Goal: Transaction & Acquisition: Purchase product/service

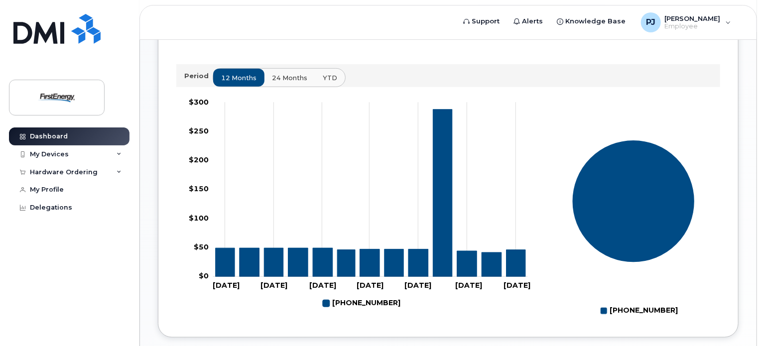
scroll to position [375, 0]
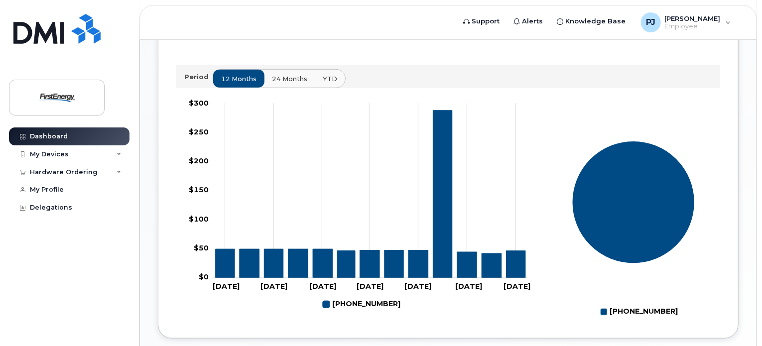
click at [446, 317] on rect at bounding box center [355, 208] width 359 height 224
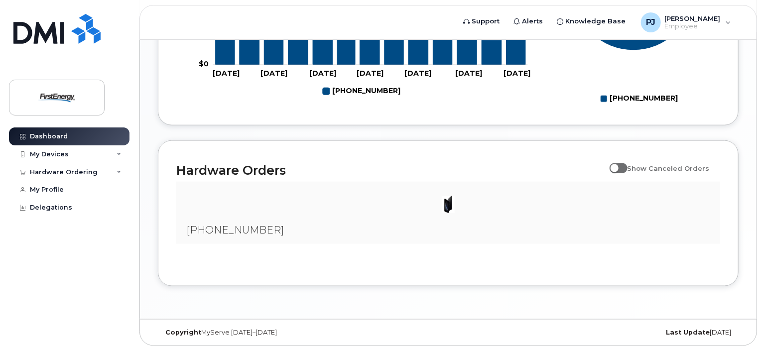
scroll to position [609, 0]
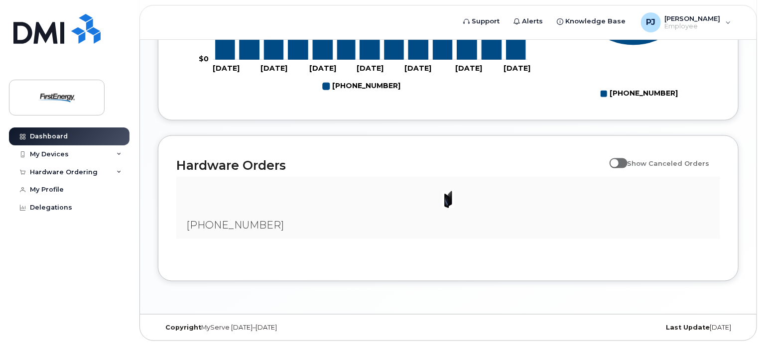
click at [448, 199] on img at bounding box center [448, 200] width 20 height 20
click at [421, 194] on div at bounding box center [448, 200] width 528 height 30
click at [119, 153] on icon at bounding box center [119, 154] width 5 height 5
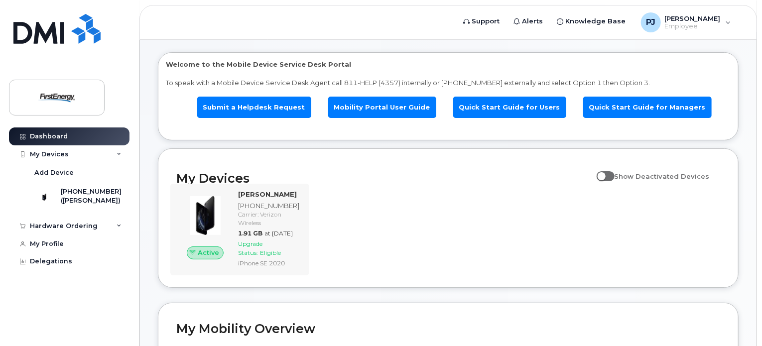
scroll to position [39, 0]
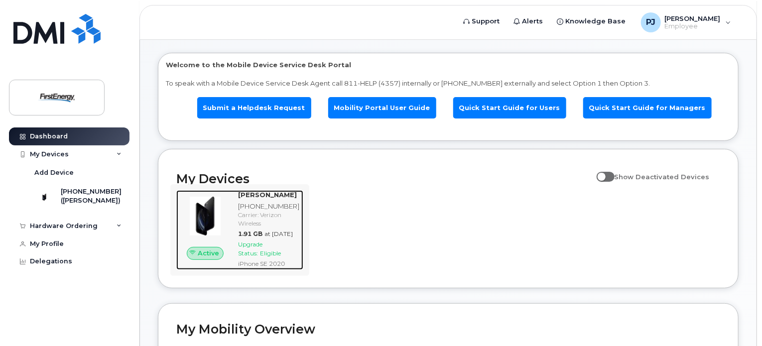
click at [267, 228] on div "Carrier: Verizon Wireless" at bounding box center [268, 219] width 61 height 17
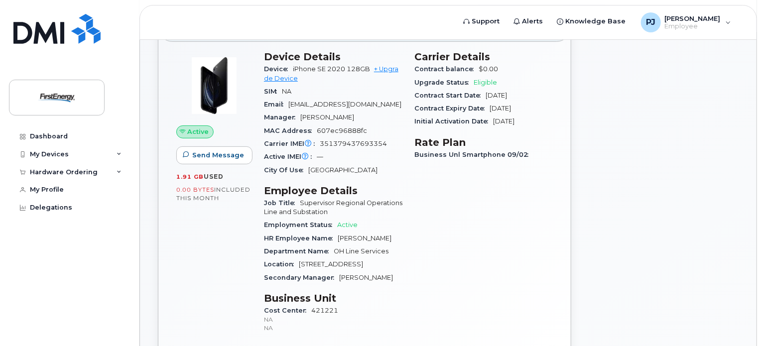
scroll to position [73, 0]
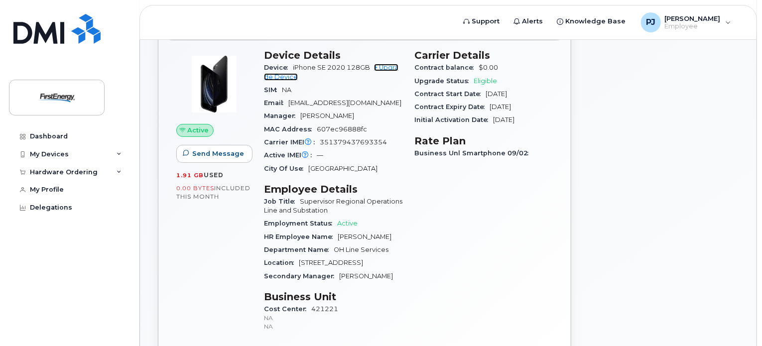
click at [380, 67] on link "+ Upgrade Device" at bounding box center [331, 72] width 135 height 16
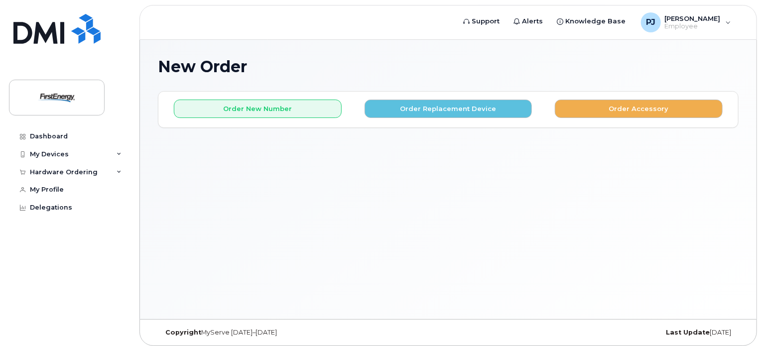
scroll to position [4, 0]
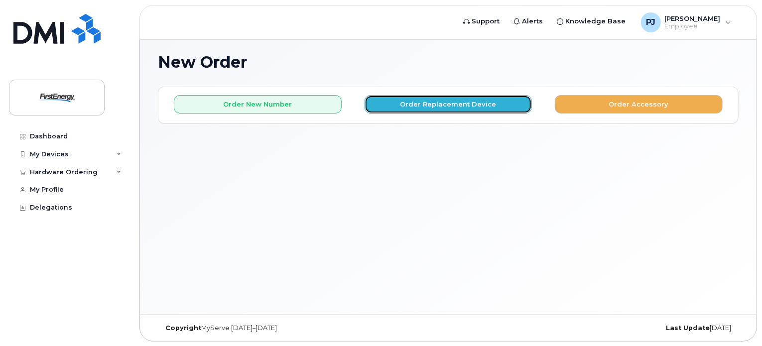
click at [447, 108] on button "Order Replacement Device" at bounding box center [449, 104] width 168 height 18
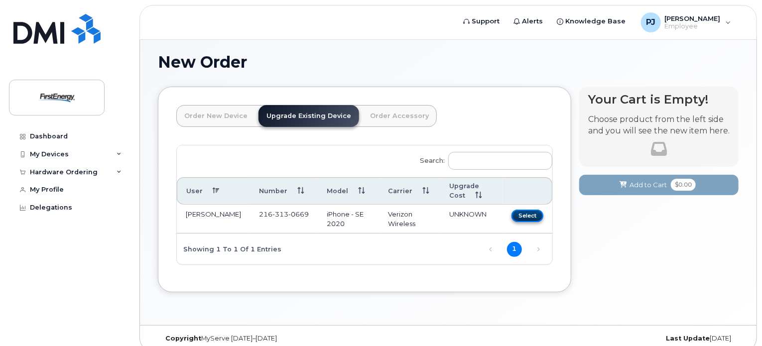
click at [529, 218] on button "Select" at bounding box center [528, 216] width 32 height 12
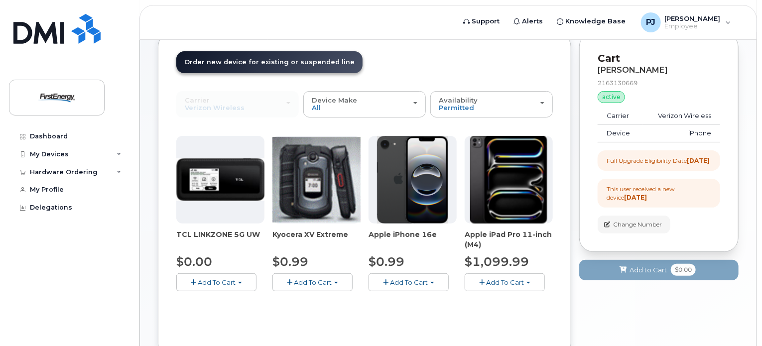
scroll to position [61, 0]
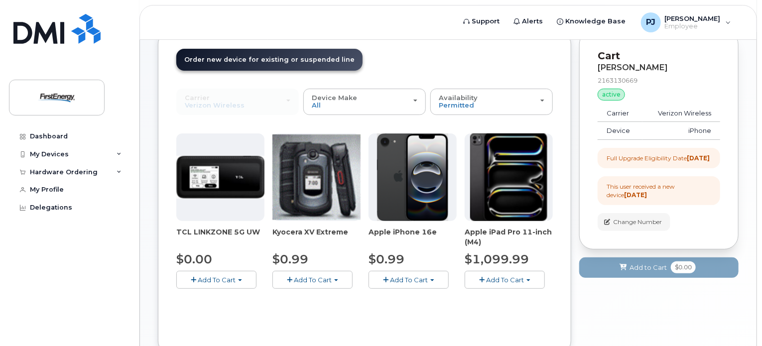
click at [648, 199] on div "This user received a new device 1 month ago" at bounding box center [659, 190] width 105 height 17
click at [628, 197] on div "This user received a new device 1 month ago" at bounding box center [659, 190] width 105 height 17
click at [624, 199] on div "This user received a new device 1 month ago" at bounding box center [659, 190] width 105 height 17
click at [647, 195] on strong "1 month ago" at bounding box center [635, 194] width 23 height 7
click at [644, 194] on div "This user received a new device 1 month ago" at bounding box center [659, 190] width 105 height 17
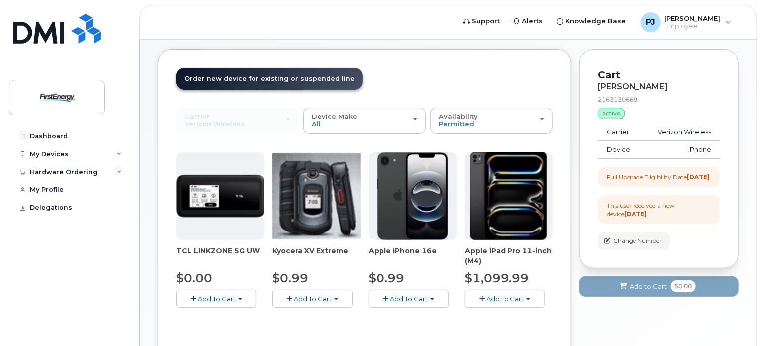
scroll to position [43, 0]
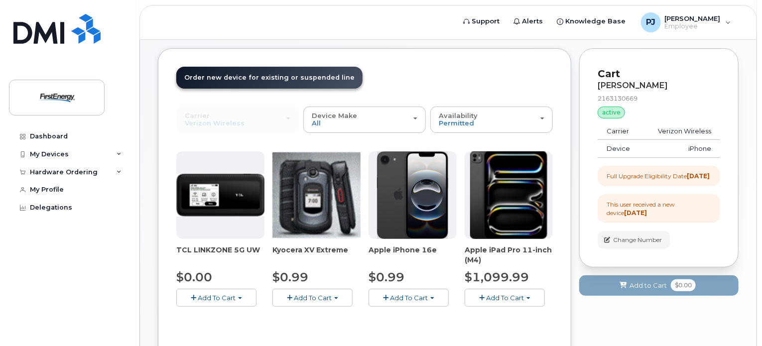
click at [631, 217] on strong "1 month ago" at bounding box center [635, 212] width 23 height 7
click at [624, 211] on div "This user received a new device 1 month ago" at bounding box center [659, 208] width 105 height 17
click at [682, 214] on div "This user received a new device 1 month ago" at bounding box center [659, 208] width 105 height 17
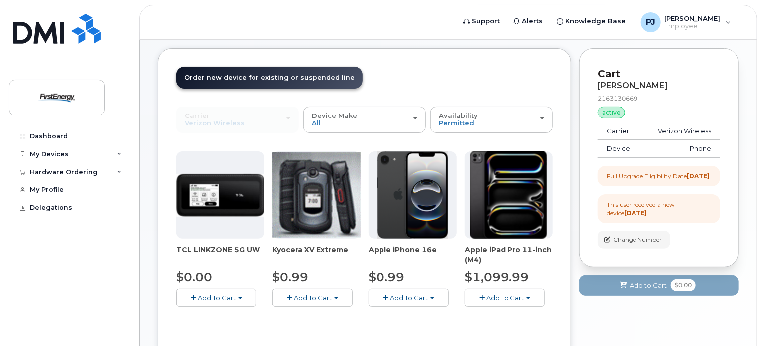
click at [682, 214] on div "This user received a new device 1 month ago" at bounding box center [659, 208] width 105 height 17
click at [663, 173] on div "Full Upgrade Eligibility Date 2022-08-27" at bounding box center [658, 176] width 103 height 8
click at [742, 163] on div "New Order × Share This Order If you want to allow others to create or edit orde…" at bounding box center [448, 201] width 617 height 409
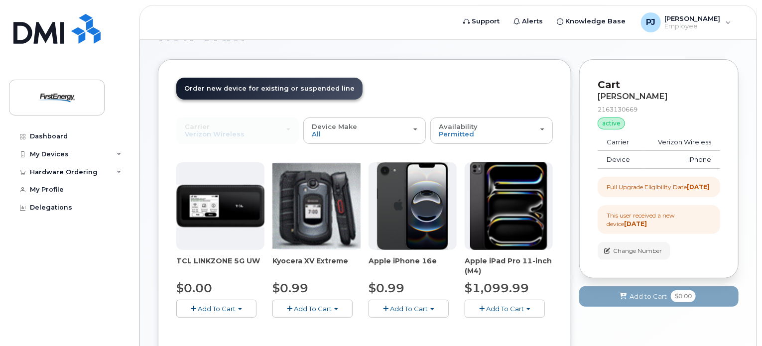
scroll to position [0, 0]
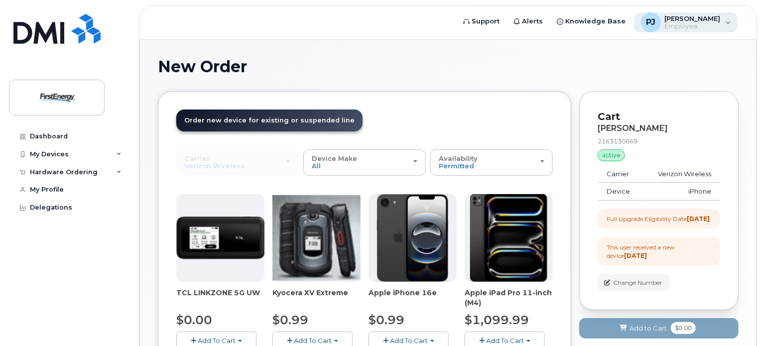
click at [725, 20] on div "PJ Pridemore, Joseph A Employee" at bounding box center [686, 22] width 104 height 20
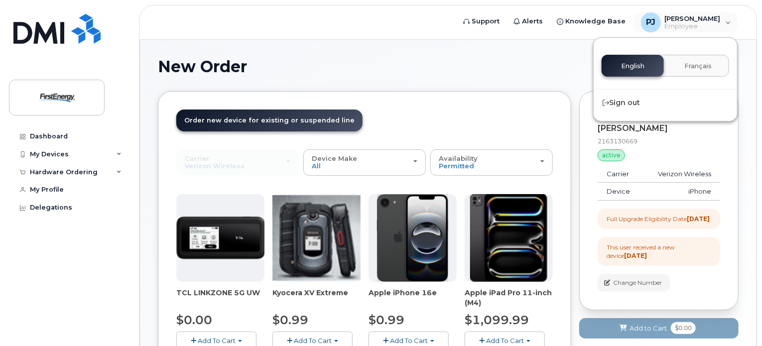
click at [518, 64] on h1 "New Order" at bounding box center [448, 66] width 581 height 17
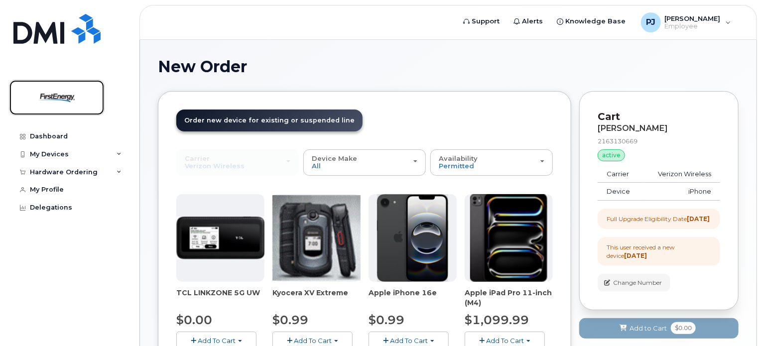
click at [49, 98] on img at bounding box center [56, 97] width 77 height 29
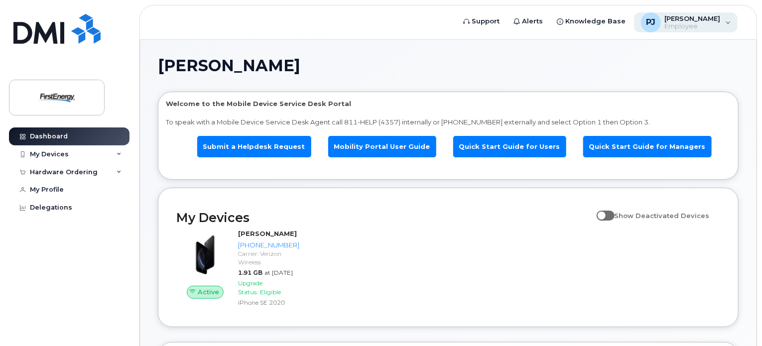
click at [707, 25] on span "Employee" at bounding box center [693, 26] width 56 height 8
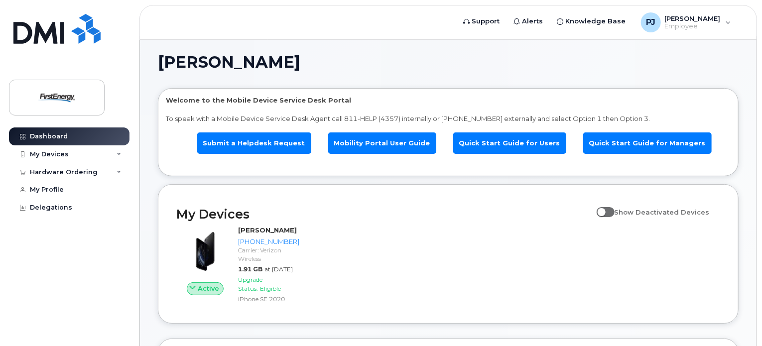
scroll to position [0, 0]
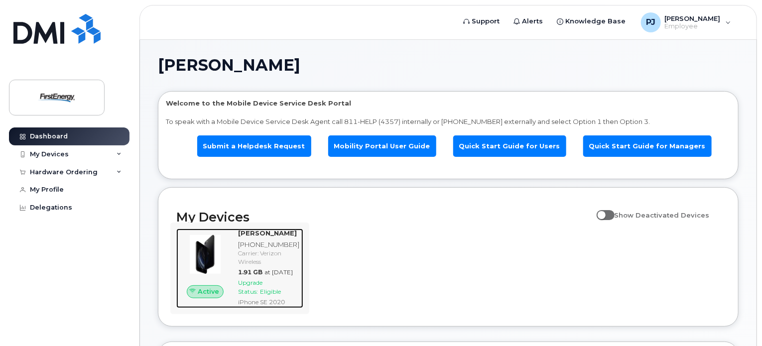
click at [258, 295] on span "Upgrade Status:" at bounding box center [250, 287] width 24 height 16
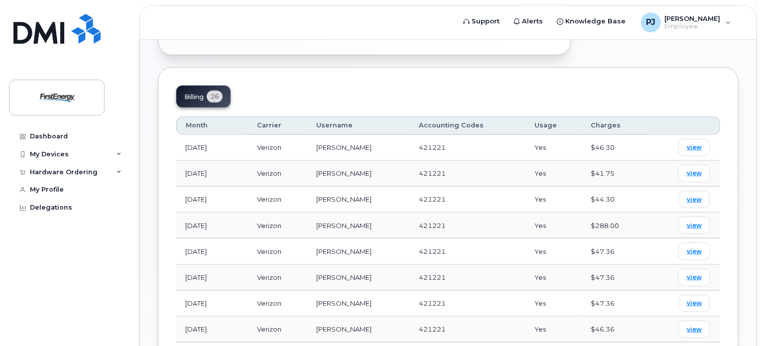
scroll to position [413, 0]
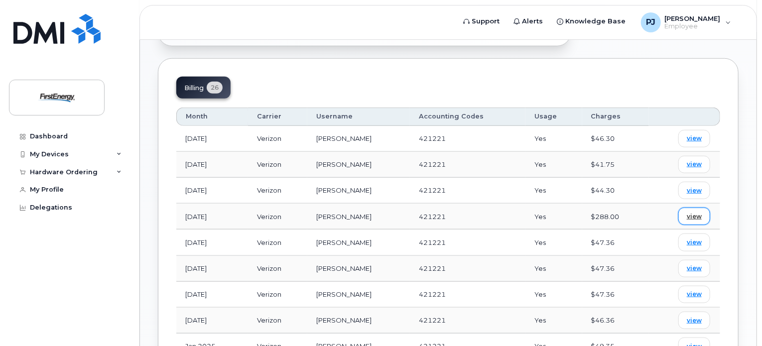
click at [693, 220] on span "view" at bounding box center [694, 216] width 15 height 9
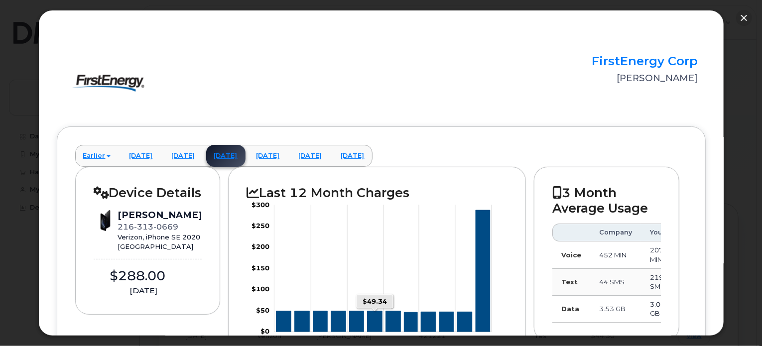
scroll to position [266, 0]
click at [744, 18] on button "button" at bounding box center [744, 18] width 16 height 16
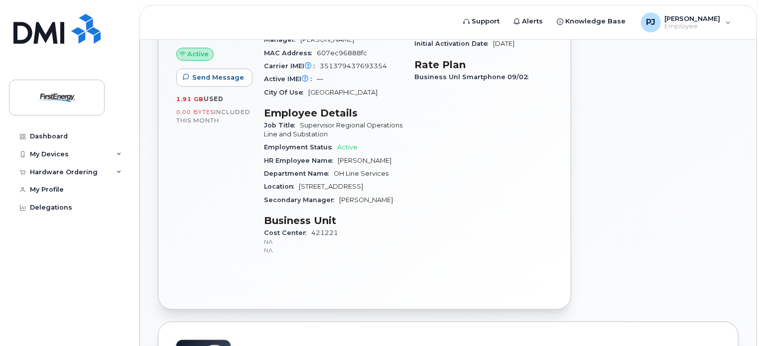
scroll to position [0, 0]
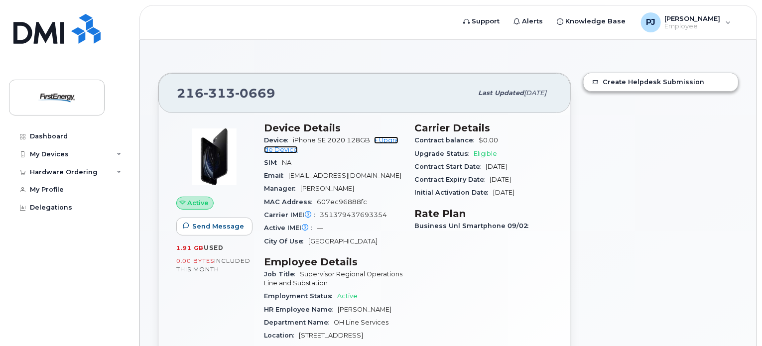
click at [391, 137] on link "+ Upgrade Device" at bounding box center [331, 145] width 135 height 16
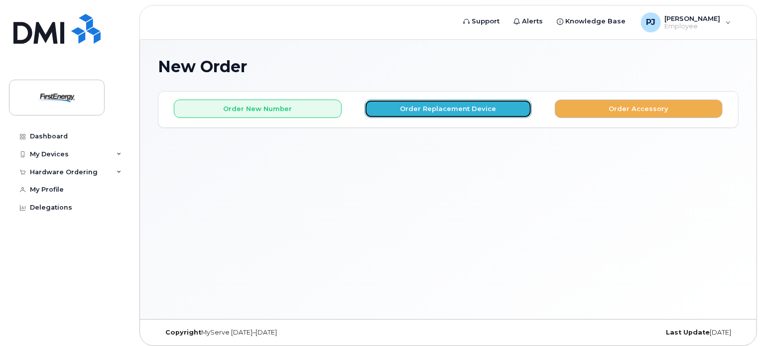
click at [426, 108] on button "Order Replacement Device" at bounding box center [449, 109] width 168 height 18
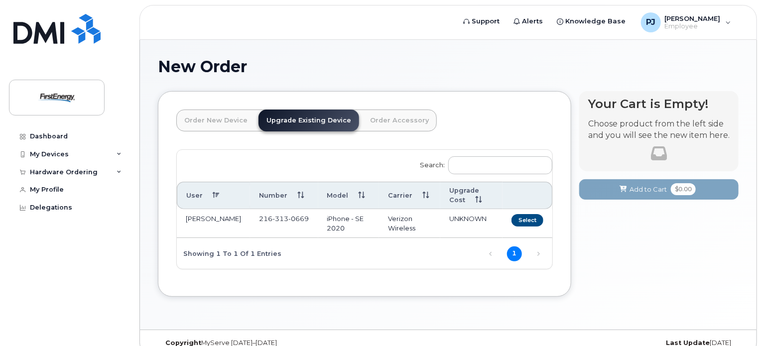
scroll to position [14, 0]
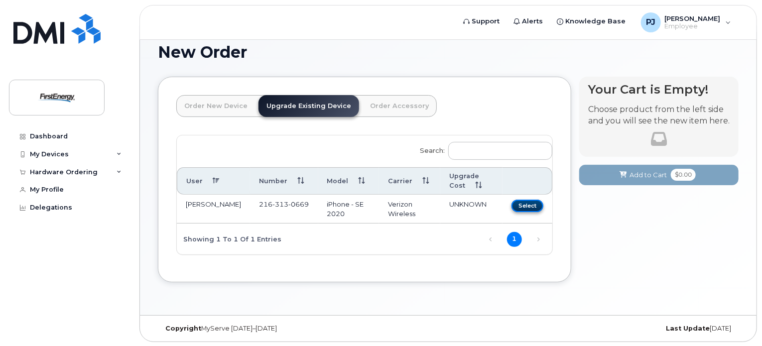
click at [524, 205] on button "Select" at bounding box center [528, 206] width 32 height 12
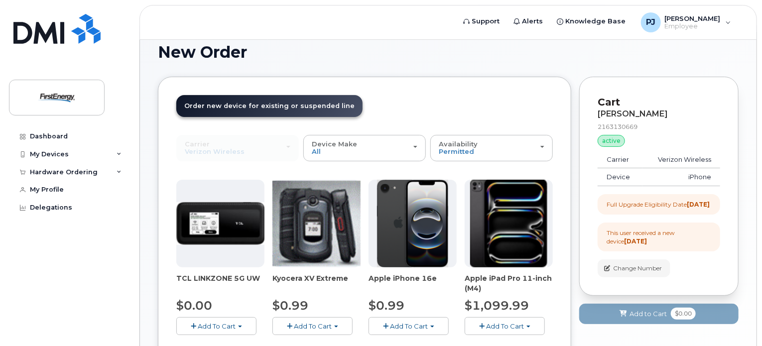
click at [624, 245] on strong "1 month ago" at bounding box center [635, 241] width 23 height 7
click at [647, 241] on strong "1 month ago" at bounding box center [635, 241] width 23 height 7
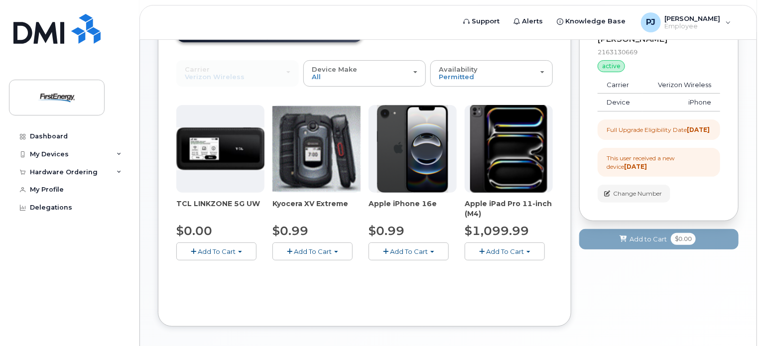
scroll to position [90, 0]
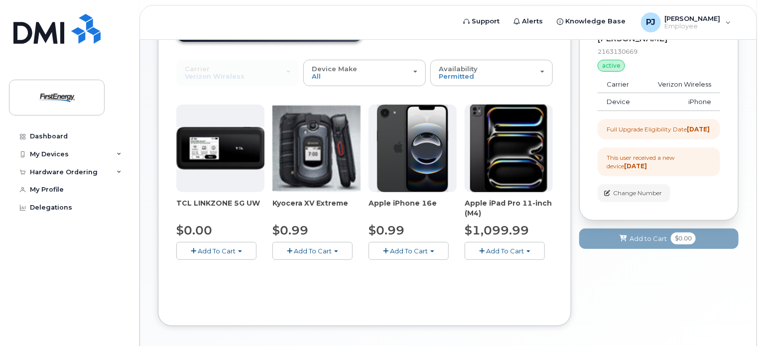
click at [414, 251] on span "Add To Cart" at bounding box center [409, 251] width 38 height 8
click at [393, 249] on span "Add To Cart" at bounding box center [409, 251] width 38 height 8
click at [434, 249] on button "Add To Cart" at bounding box center [409, 250] width 80 height 17
click at [395, 274] on link "$0.99 - 2 Year Upgrade" at bounding box center [419, 270] width 96 height 12
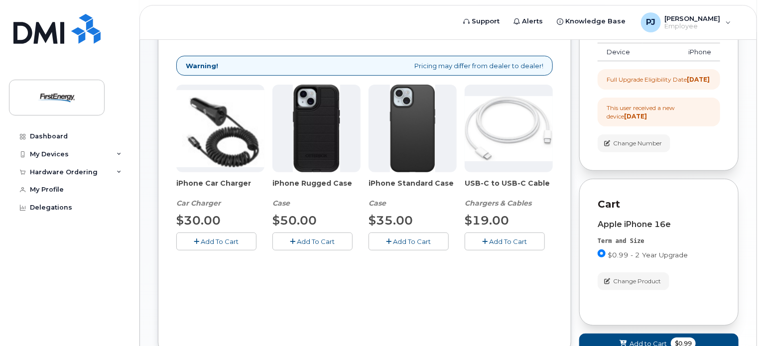
scroll to position [143, 0]
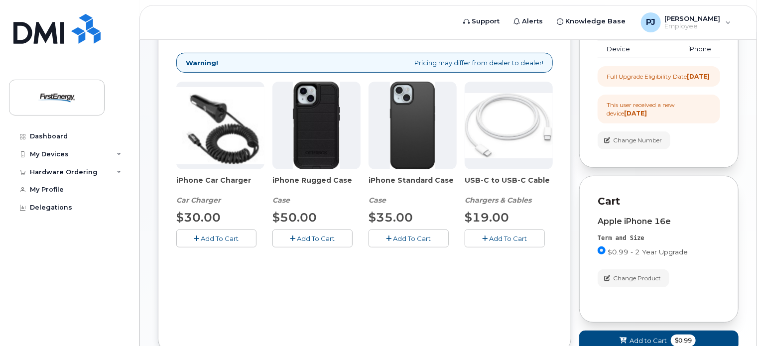
click at [217, 239] on span "Add To Cart" at bounding box center [220, 239] width 38 height 8
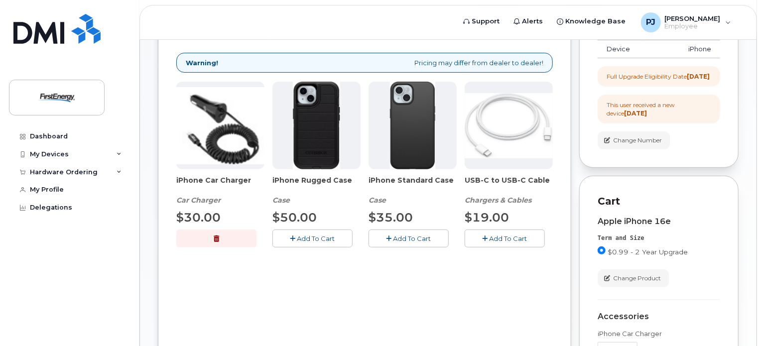
click at [293, 237] on icon "button" at bounding box center [292, 239] width 5 height 6
click at [388, 245] on button "Add To Cart" at bounding box center [409, 238] width 80 height 17
click at [493, 240] on span "Add To Cart" at bounding box center [509, 239] width 38 height 8
click at [428, 276] on div "Order New Device Upgrade Existing Device Order Accessory Order new device and n…" at bounding box center [365, 283] width 414 height 669
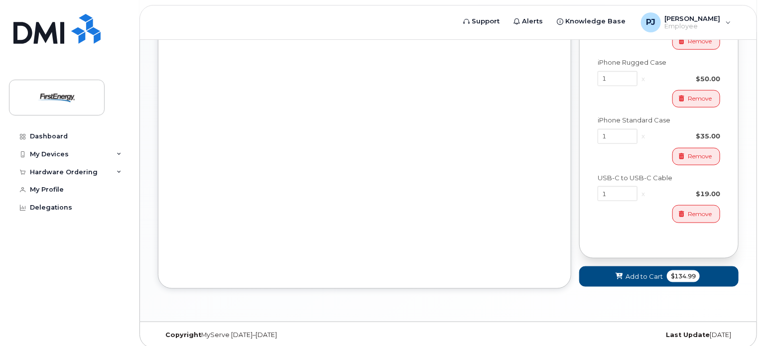
scroll to position [486, 0]
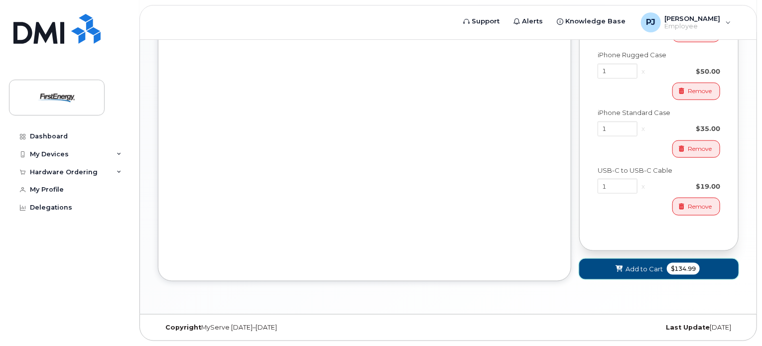
click at [639, 265] on span "Add to Cart" at bounding box center [644, 269] width 37 height 9
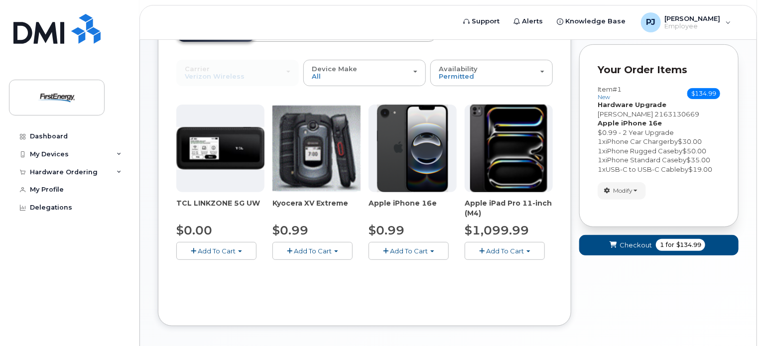
scroll to position [0, 0]
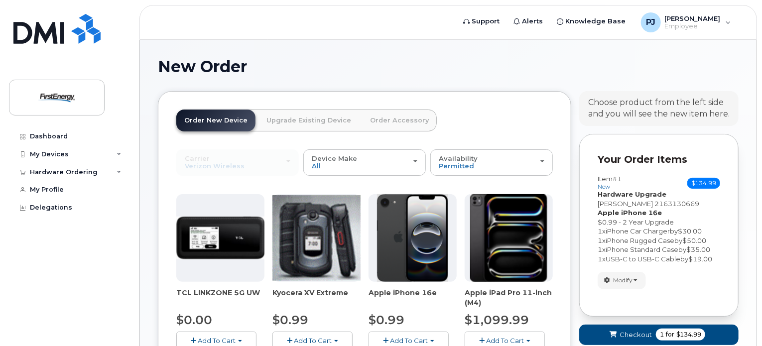
click at [359, 65] on h1 "New Order" at bounding box center [448, 66] width 581 height 17
